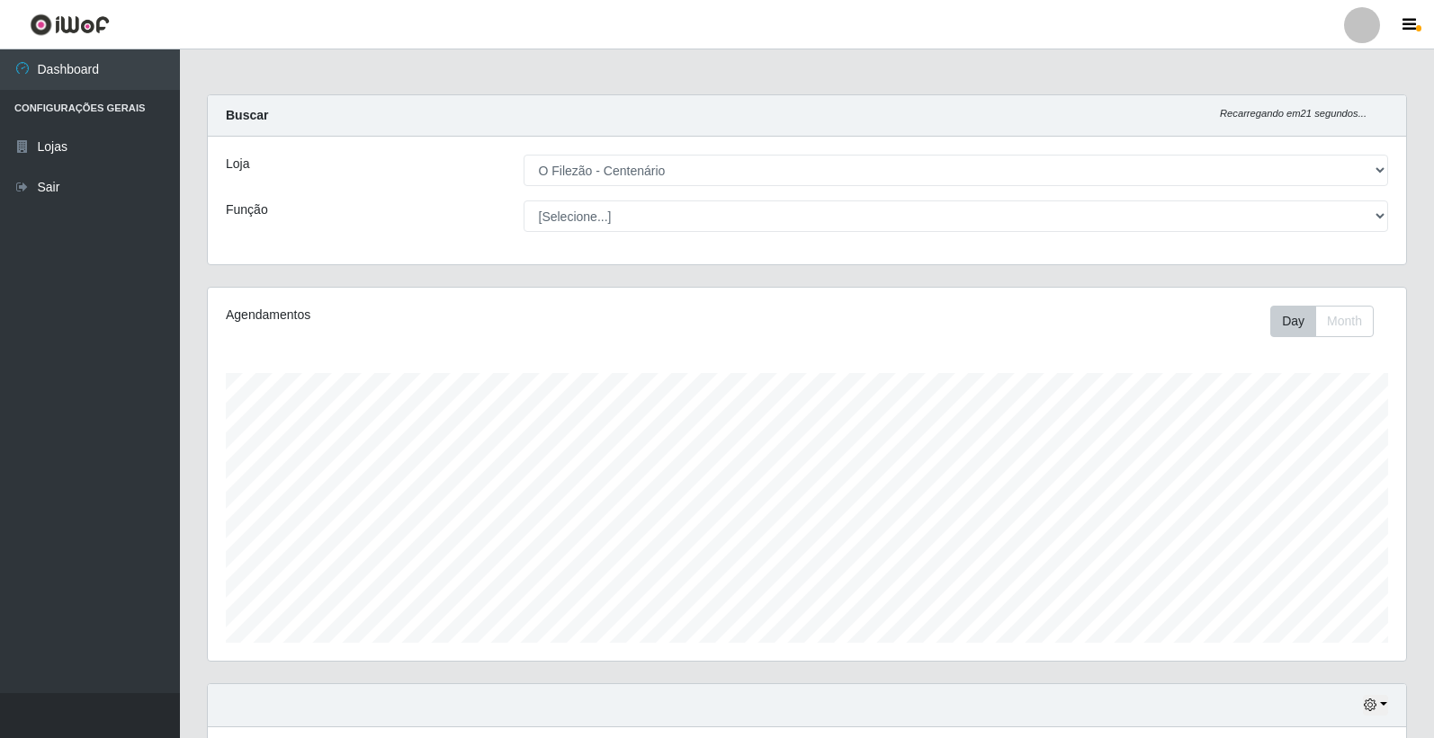
select select "203"
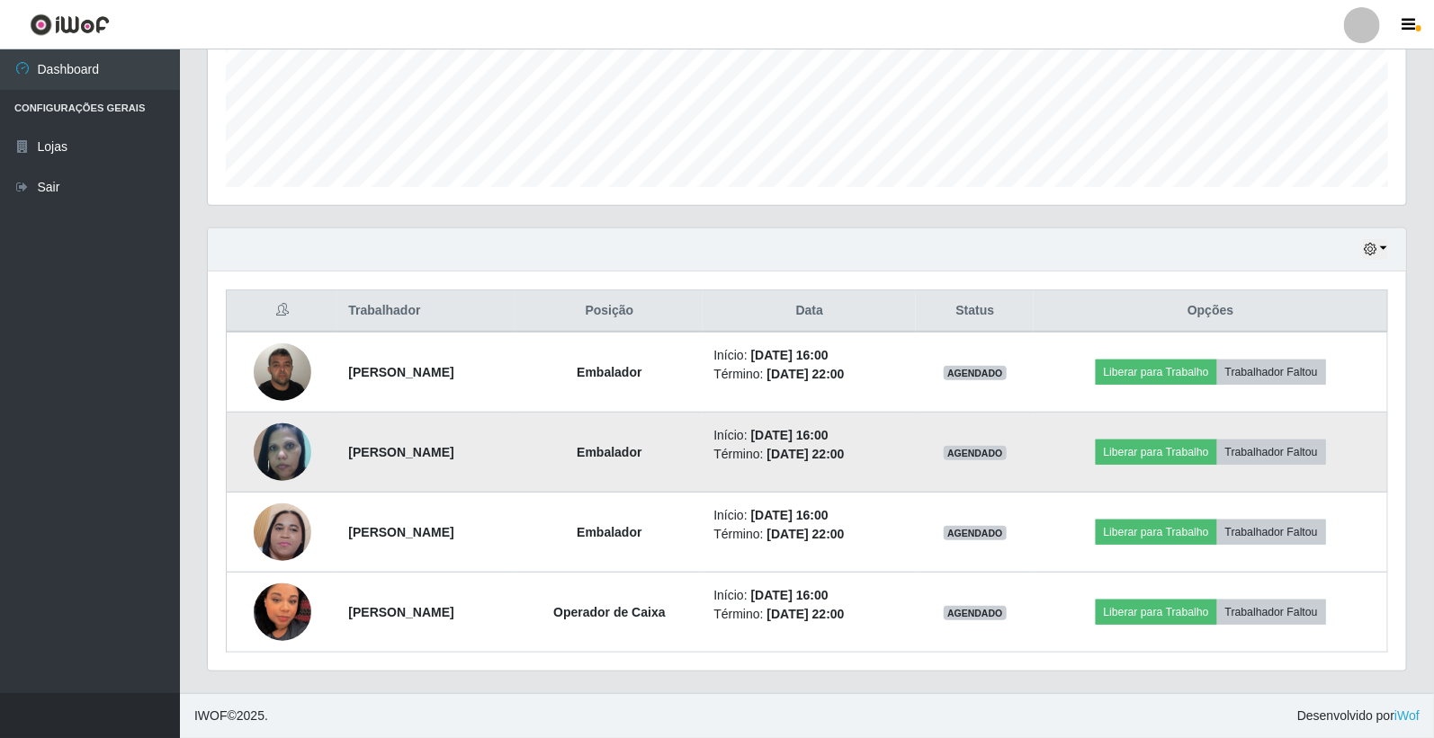
scroll to position [372, 1198]
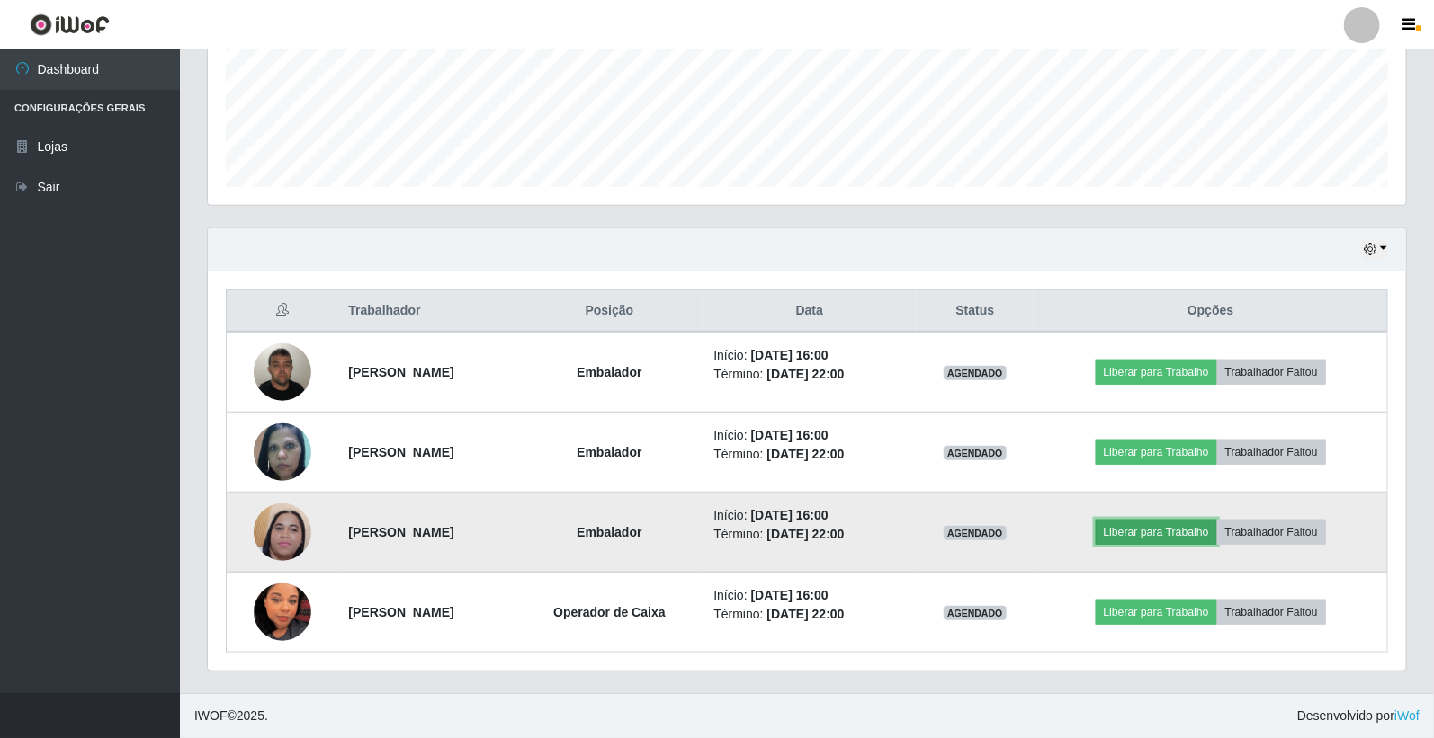
click at [1173, 541] on button "Liberar para Trabalho" at bounding box center [1155, 532] width 121 height 25
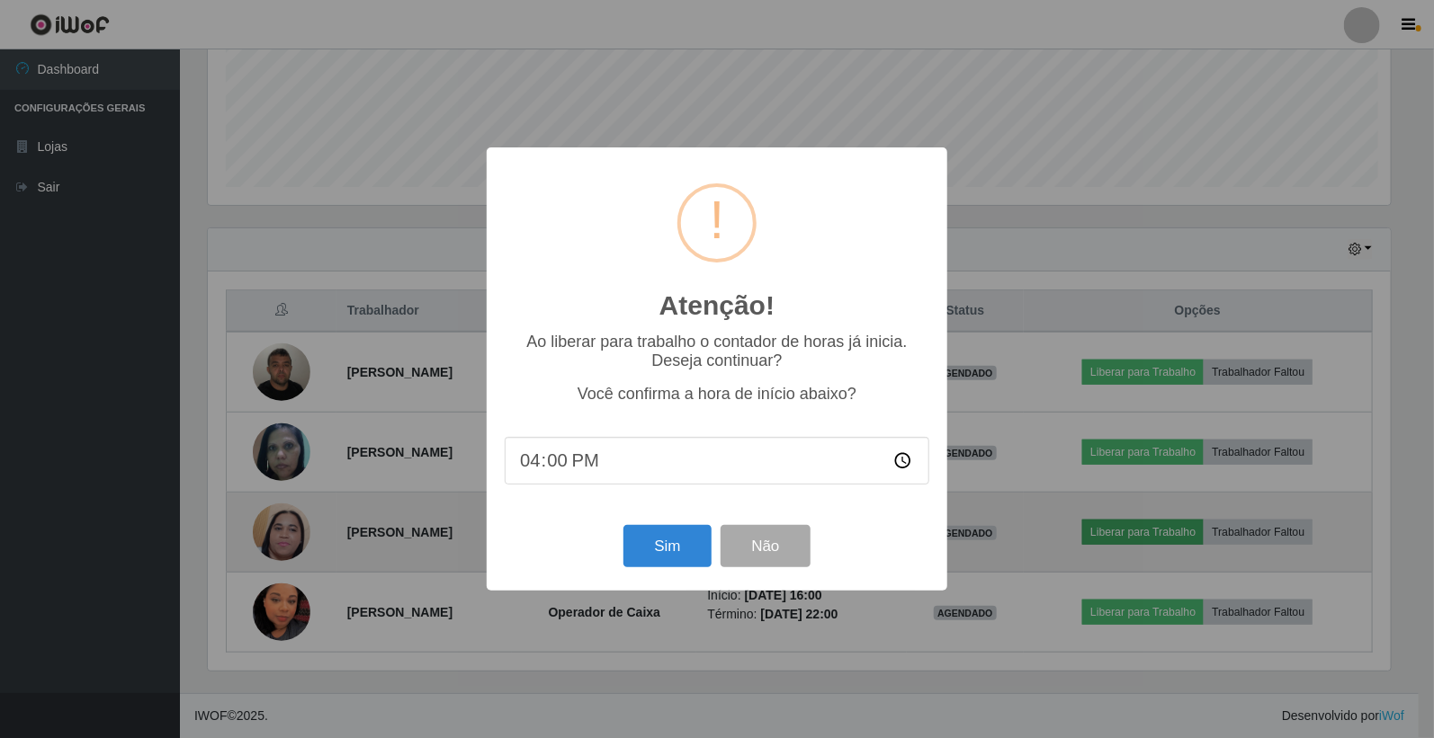
scroll to position [372, 1187]
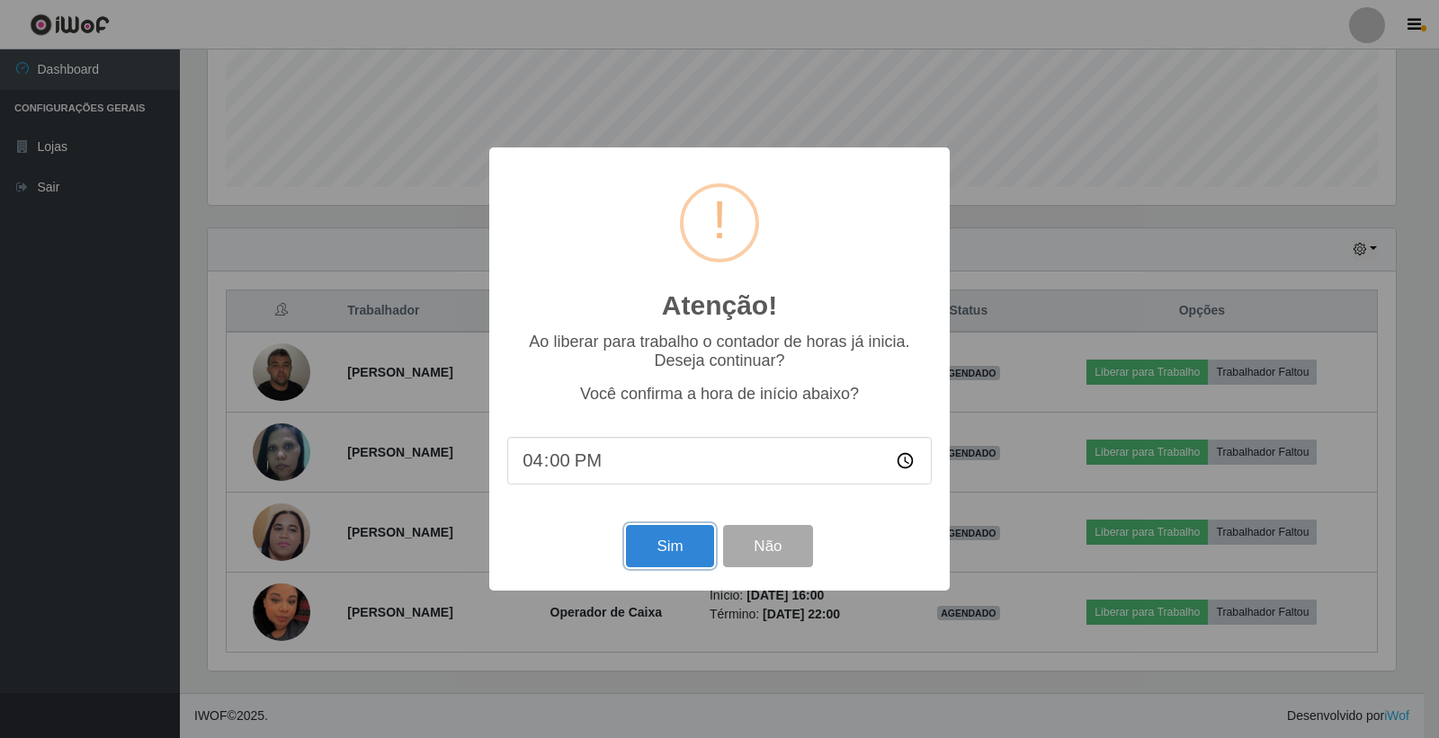
drag, startPoint x: 655, startPoint y: 528, endPoint x: 679, endPoint y: 592, distance: 68.3
click at [657, 528] on button "Sim" at bounding box center [669, 546] width 87 height 42
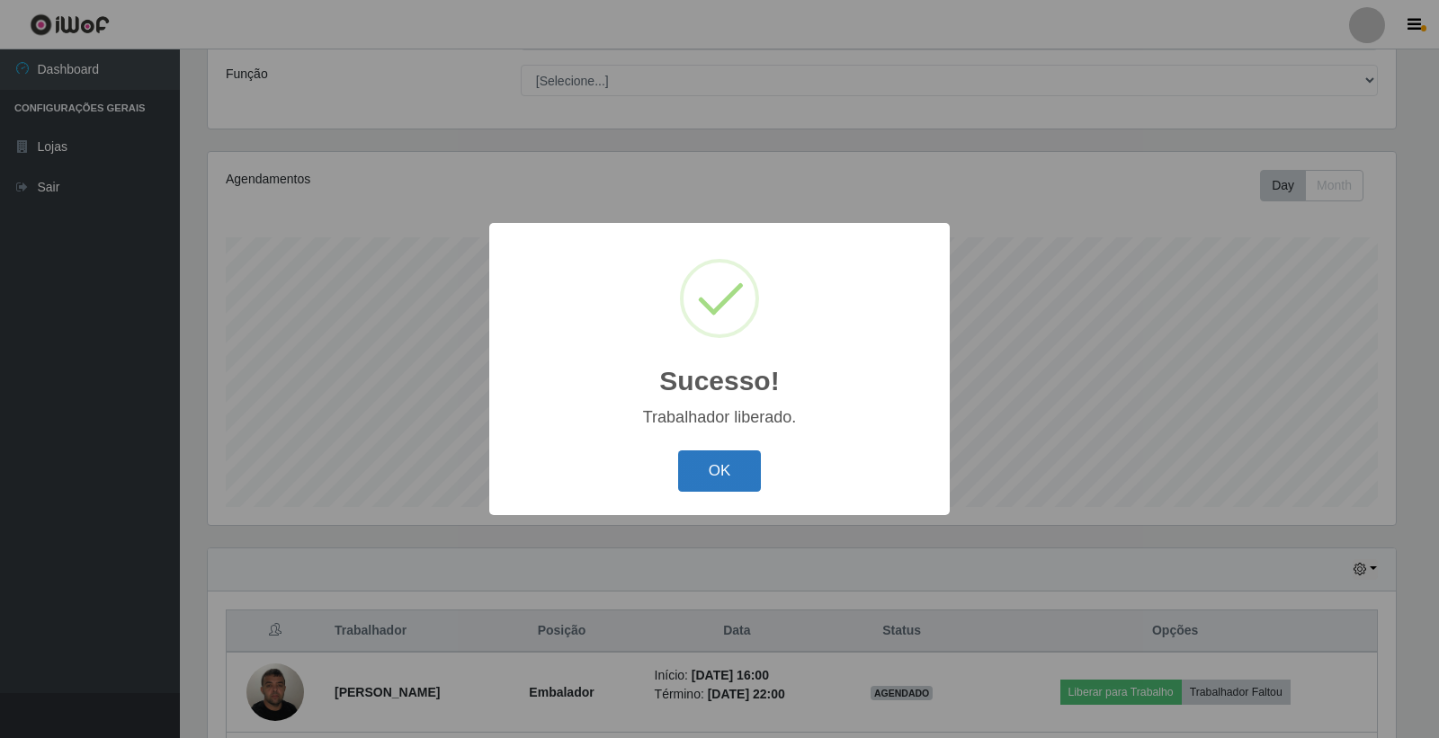
click at [714, 473] on button "OK" at bounding box center [720, 472] width 84 height 42
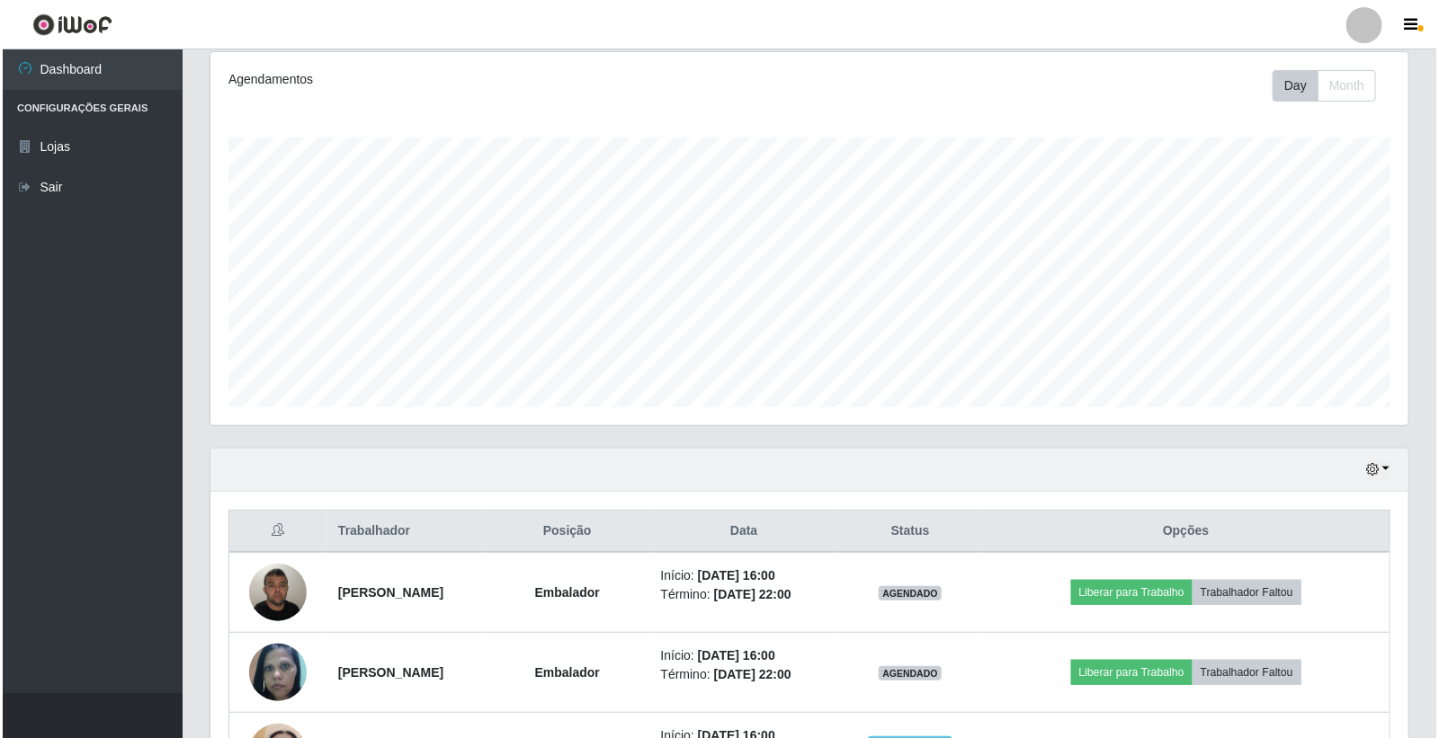
scroll to position [456, 0]
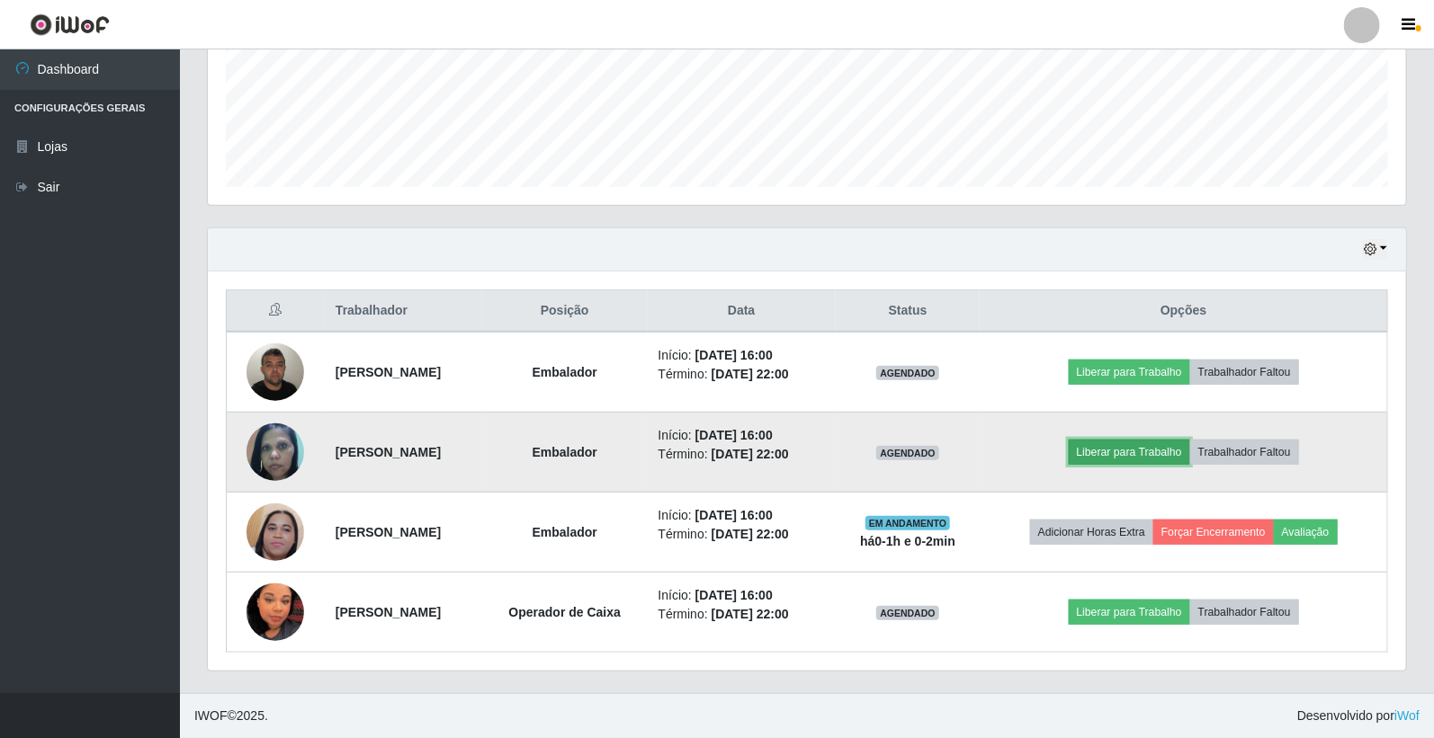
click at [1128, 445] on button "Liberar para Trabalho" at bounding box center [1129, 452] width 121 height 25
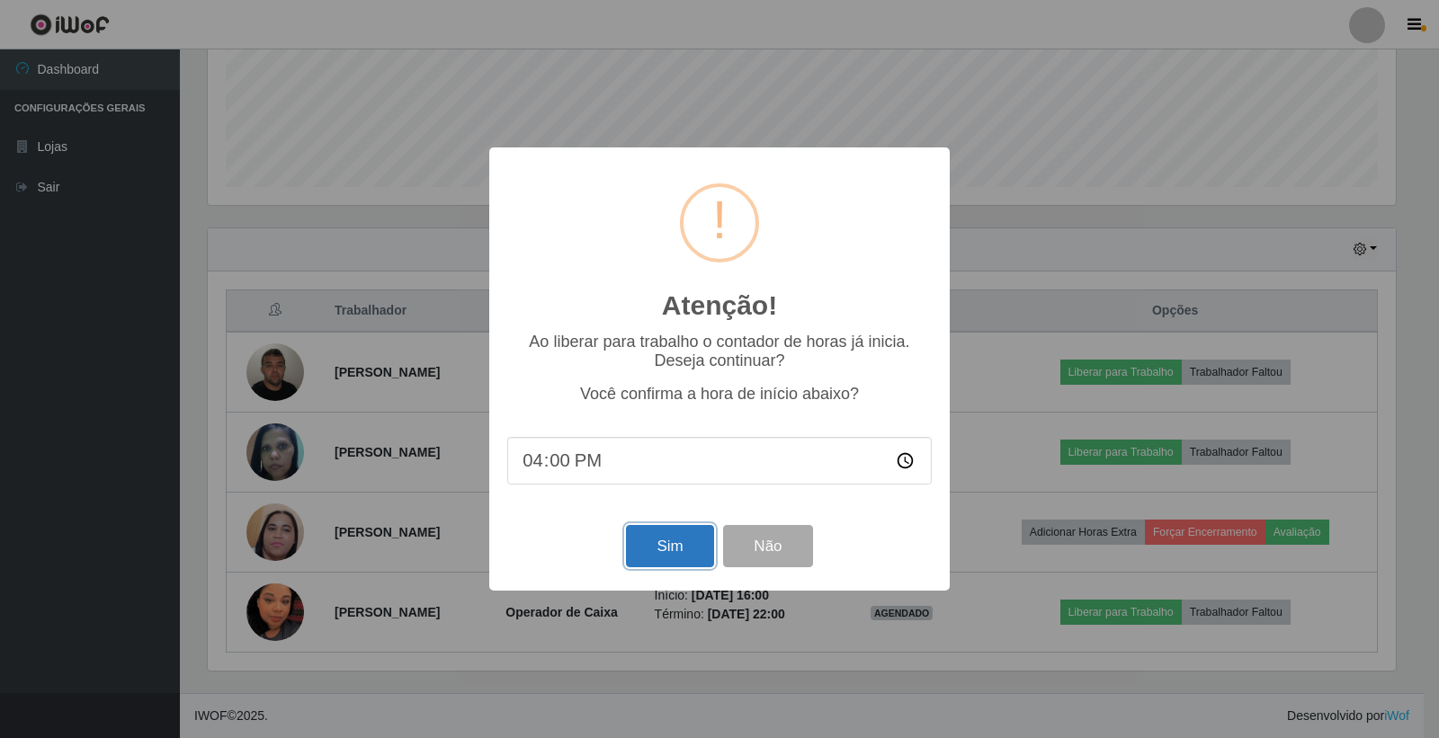
click at [669, 554] on button "Sim" at bounding box center [669, 546] width 87 height 42
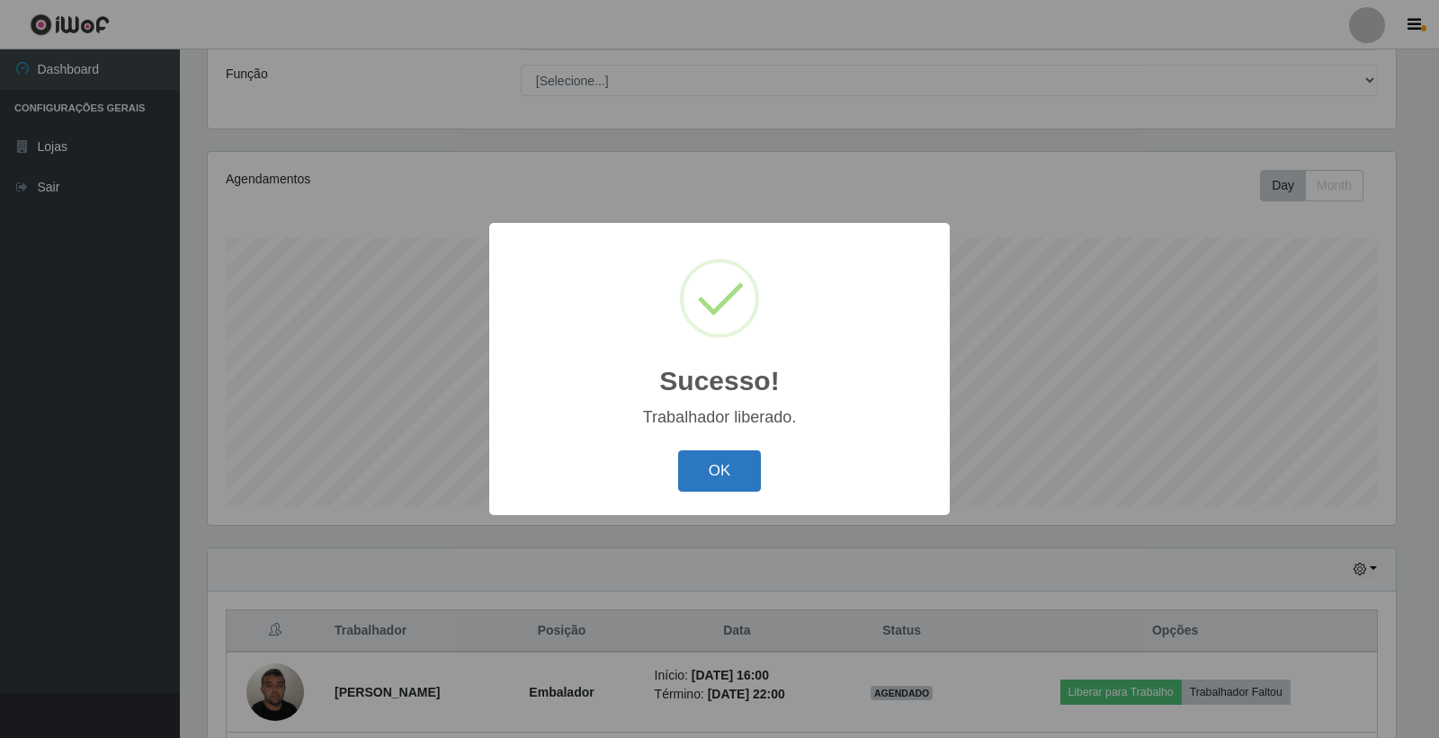
click at [712, 469] on button "OK" at bounding box center [720, 472] width 84 height 42
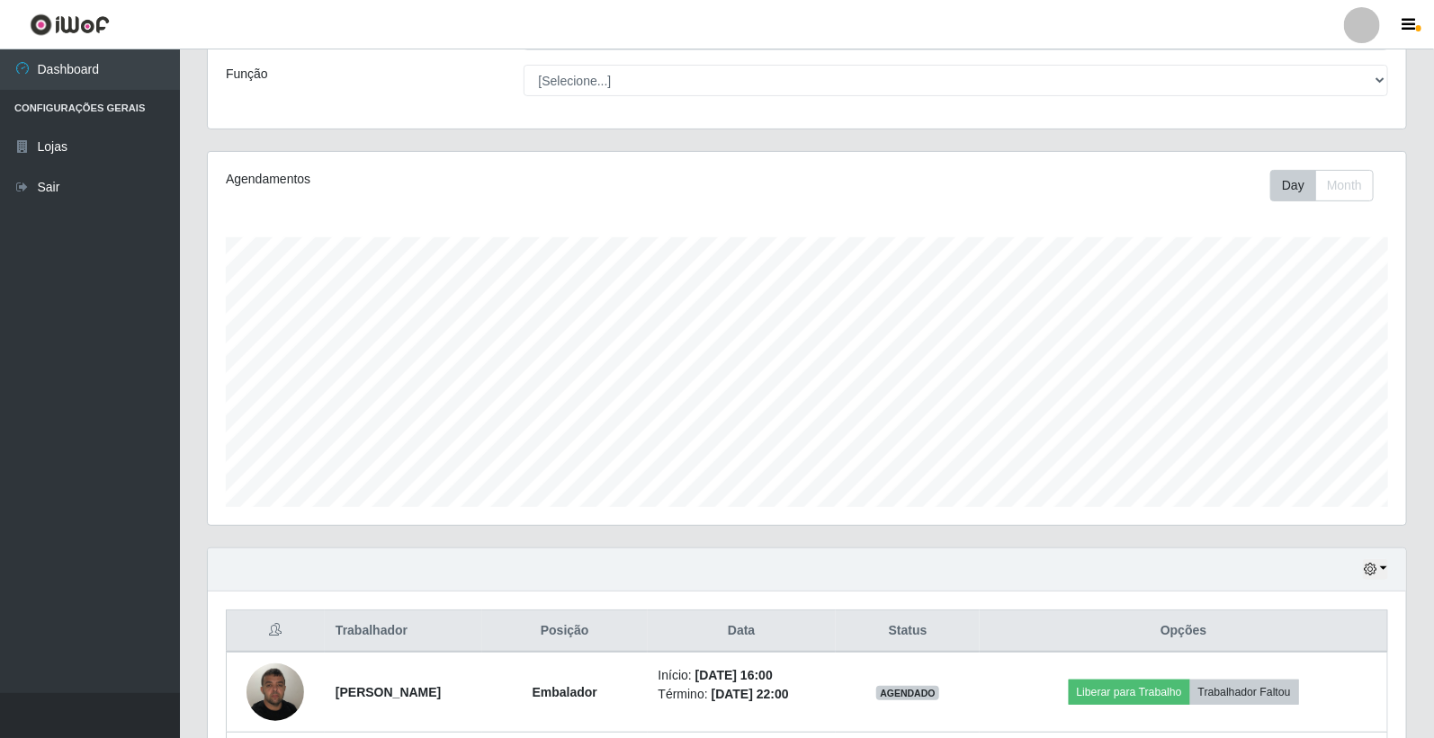
scroll to position [456, 0]
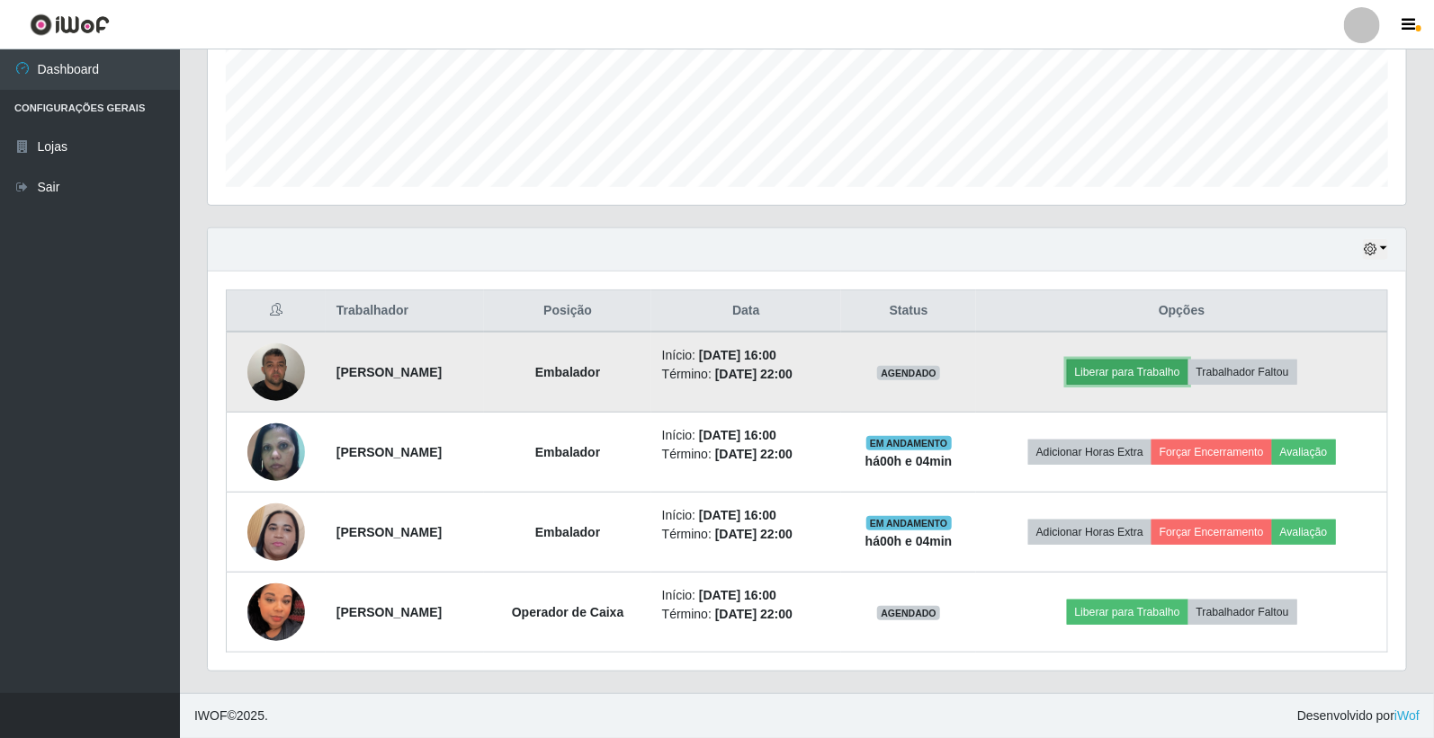
click at [1109, 379] on button "Liberar para Trabalho" at bounding box center [1127, 372] width 121 height 25
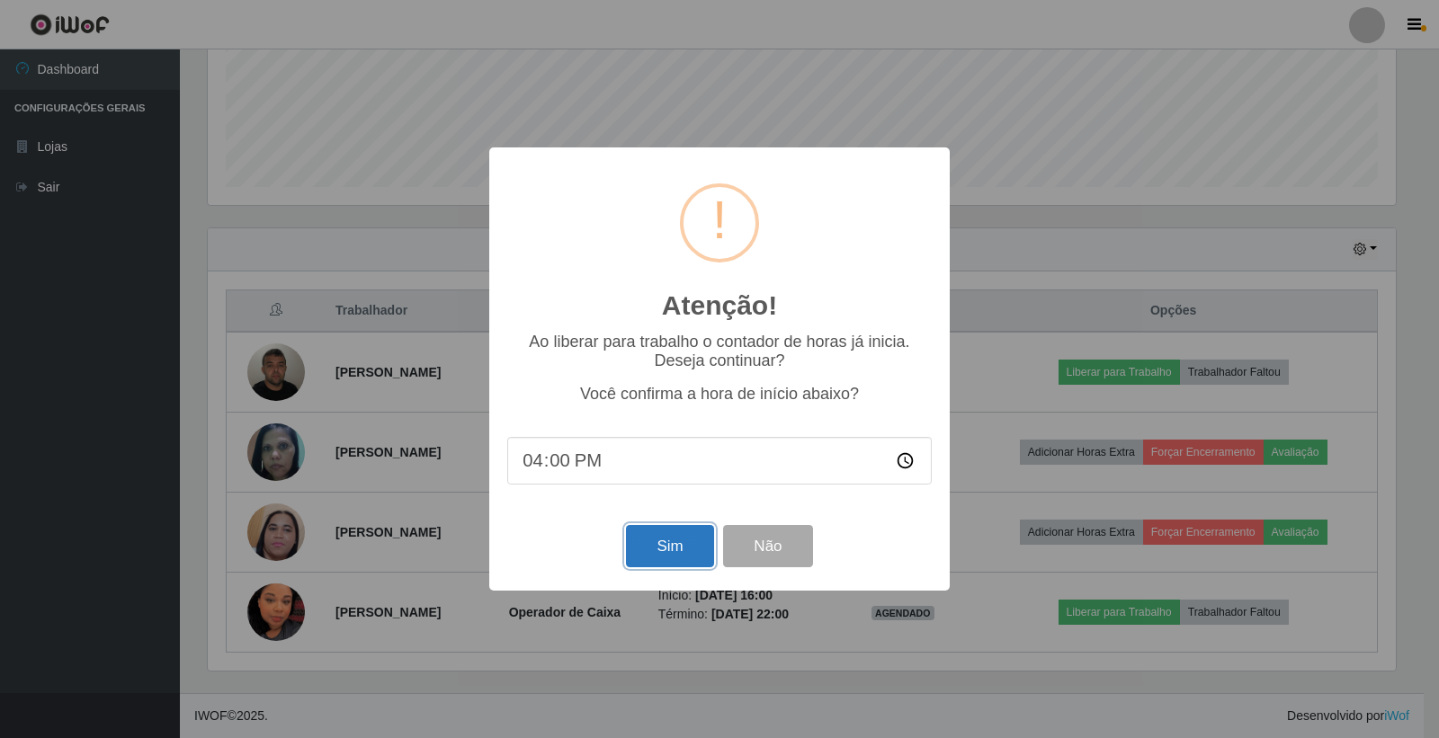
click at [676, 556] on button "Sim" at bounding box center [669, 546] width 87 height 42
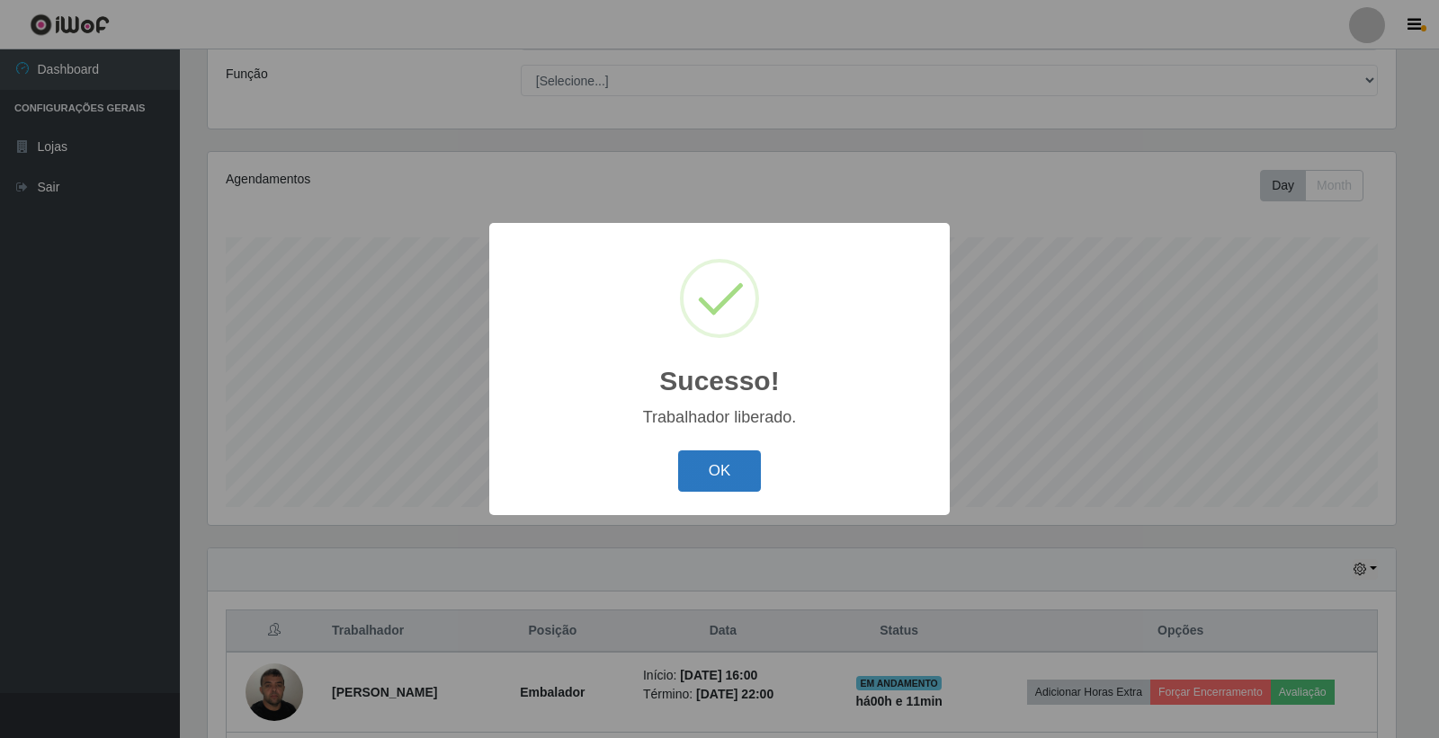
click at [693, 468] on button "OK" at bounding box center [720, 472] width 84 height 42
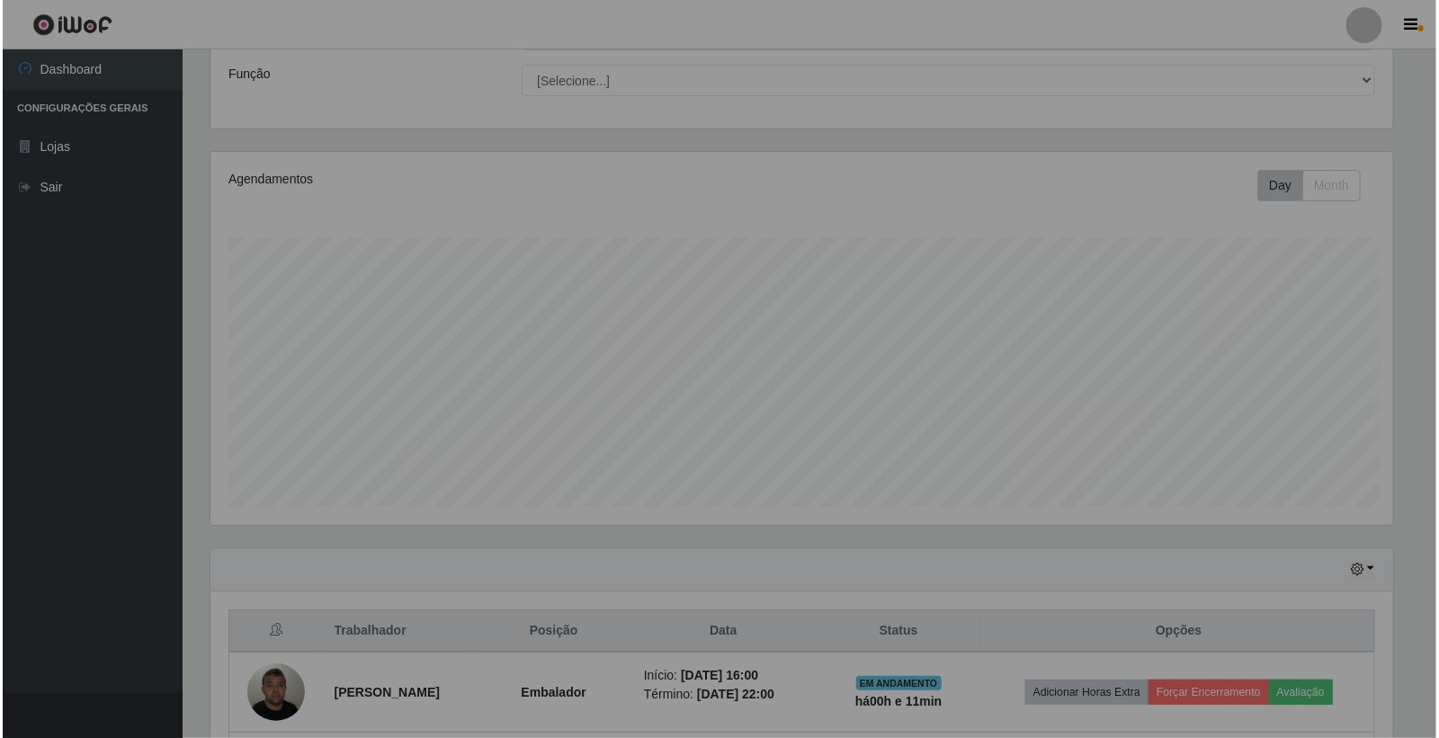
scroll to position [372, 1198]
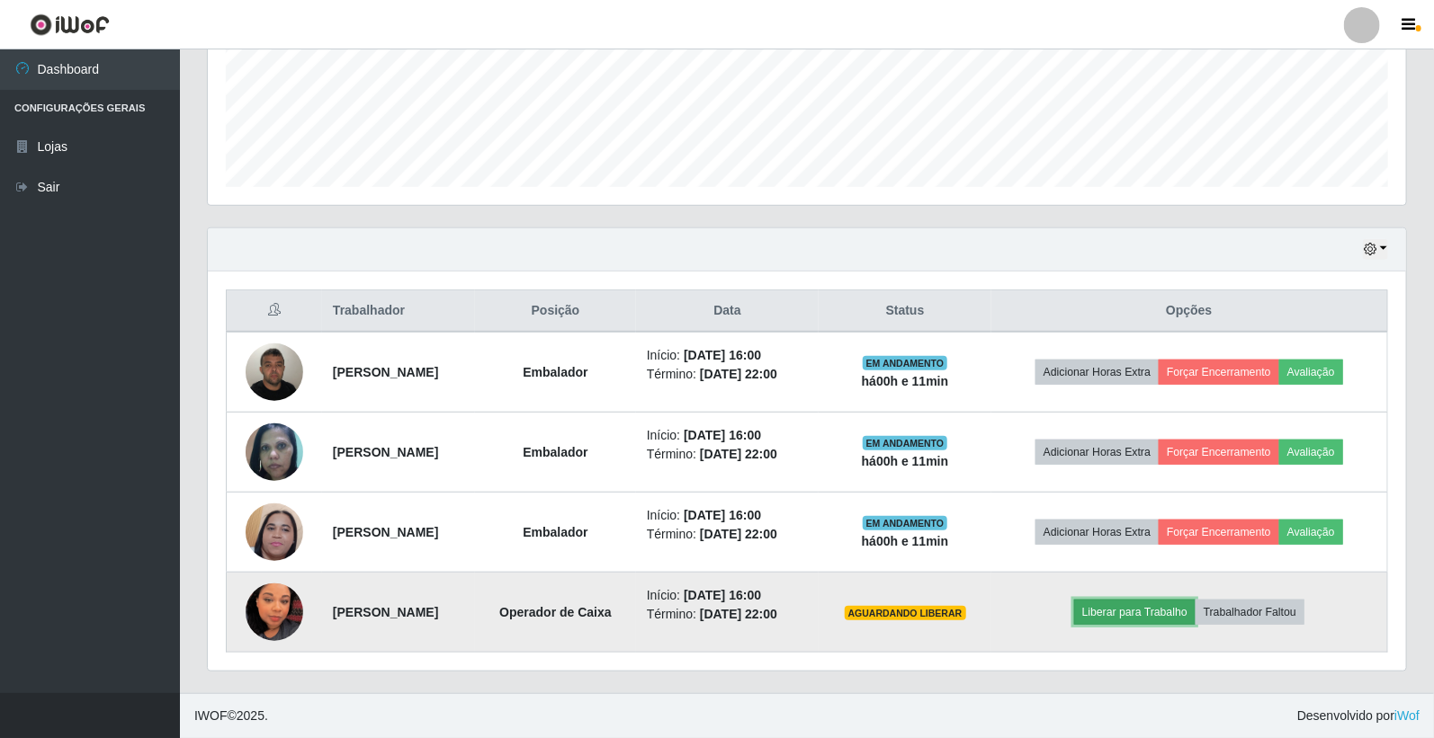
click at [1144, 615] on button "Liberar para Trabalho" at bounding box center [1134, 612] width 121 height 25
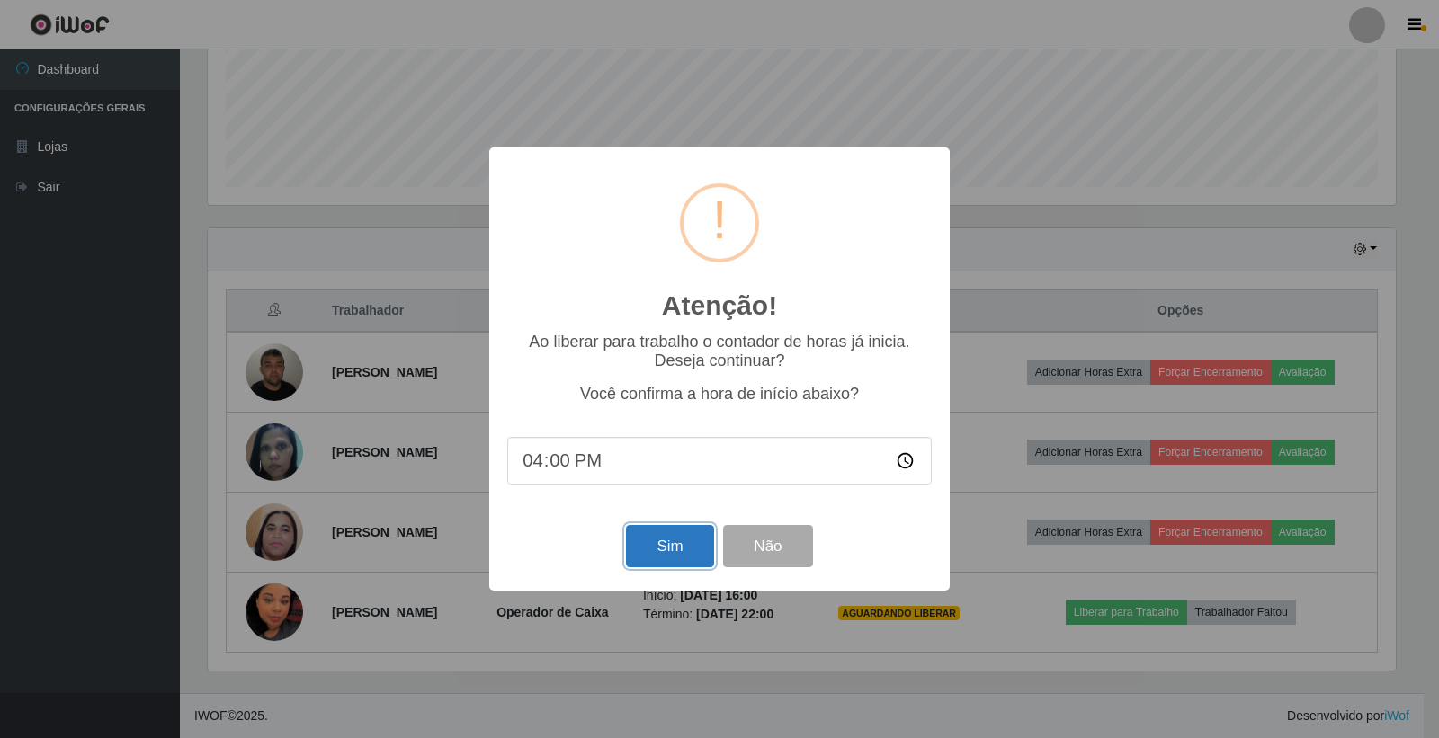
click at [668, 558] on button "Sim" at bounding box center [669, 546] width 87 height 42
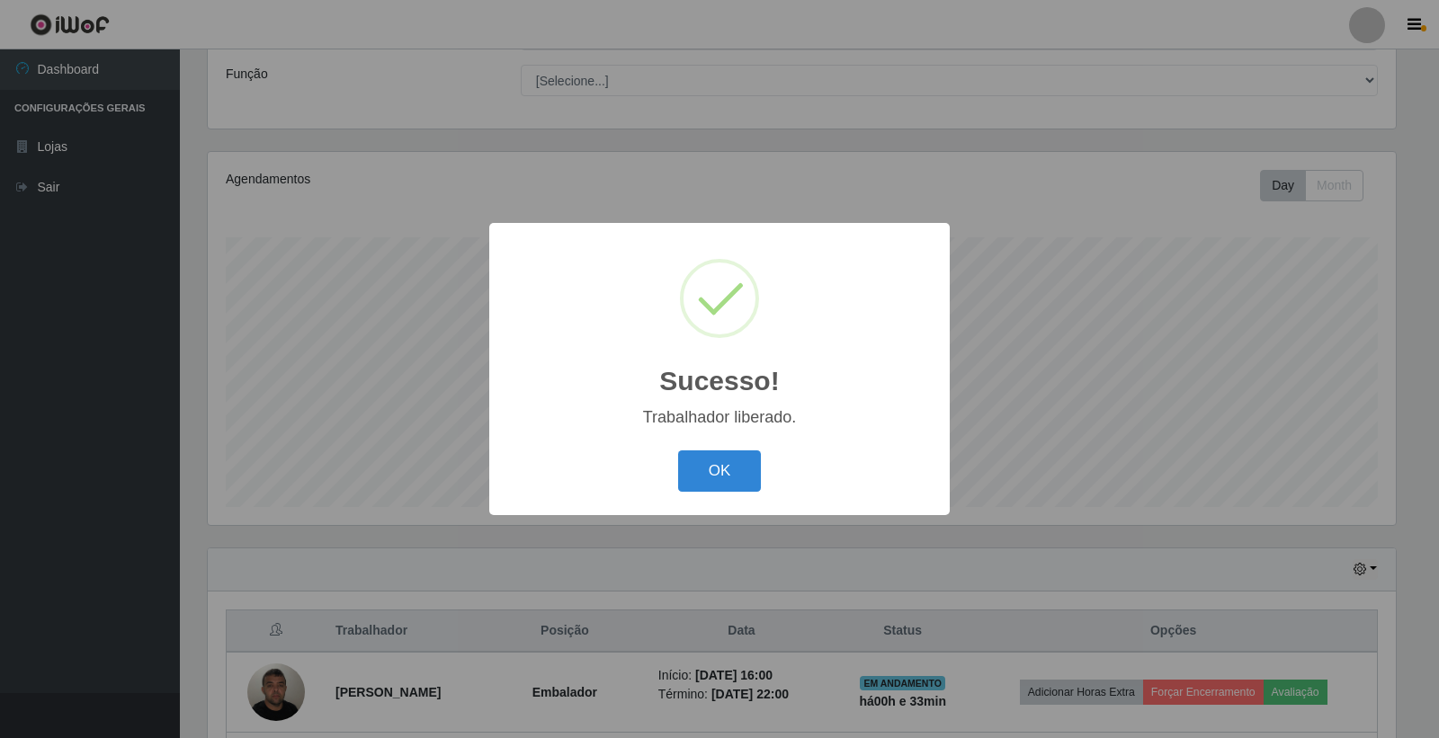
click at [901, 66] on div "Sucesso! × Trabalhador liberado. OK Cancel" at bounding box center [719, 369] width 1439 height 738
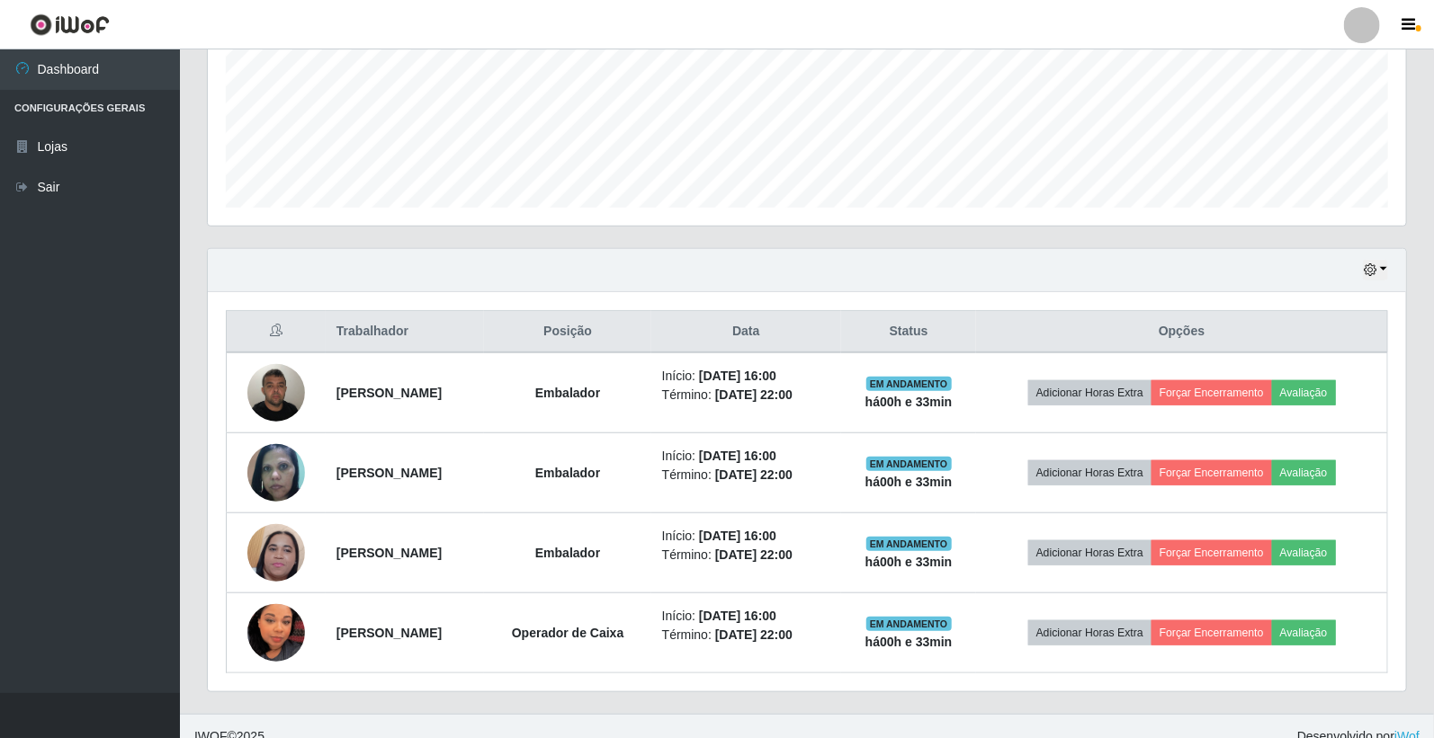
scroll to position [456, 0]
